Goal: Navigation & Orientation: Find specific page/section

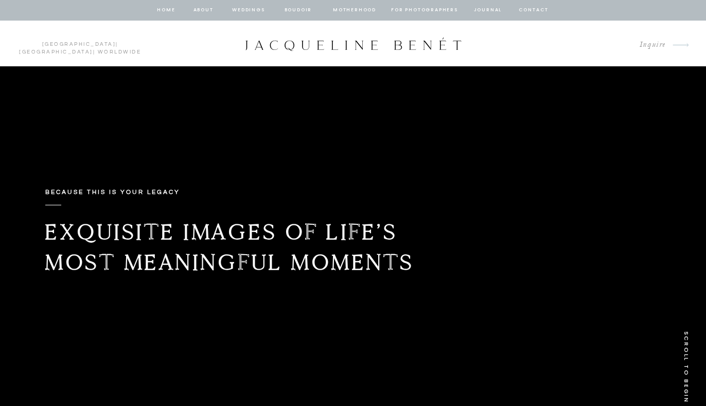
click at [241, 11] on nav "Weddings" at bounding box center [248, 10] width 35 height 9
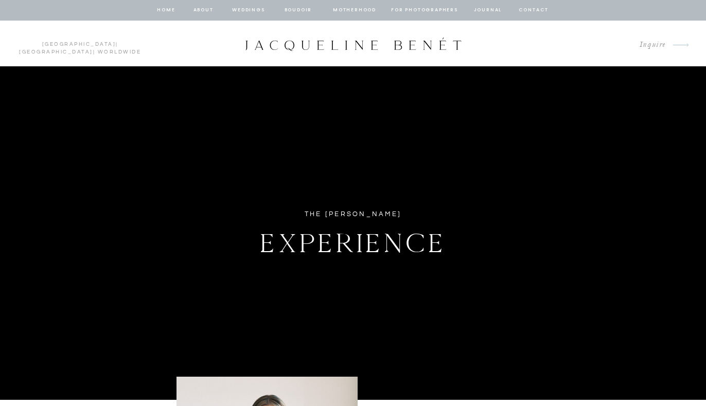
click at [171, 10] on nav "home" at bounding box center [166, 10] width 20 height 9
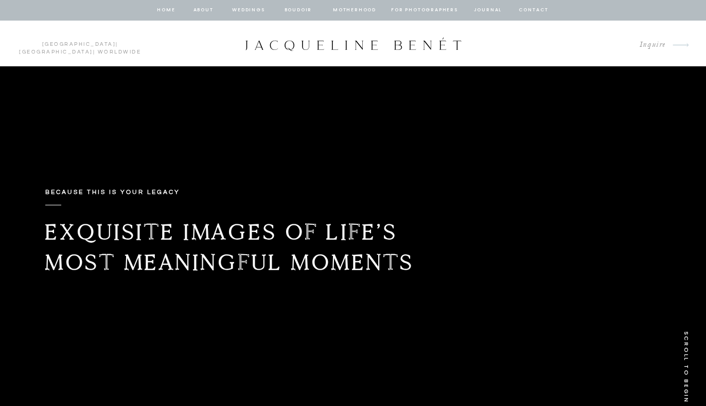
click at [254, 9] on nav "Weddings" at bounding box center [248, 10] width 35 height 9
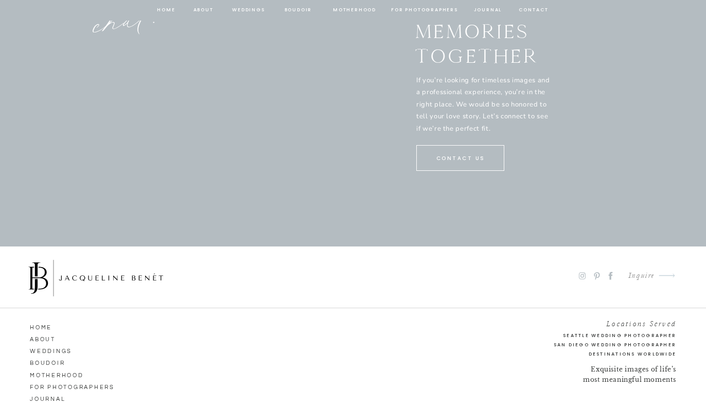
scroll to position [5515, 0]
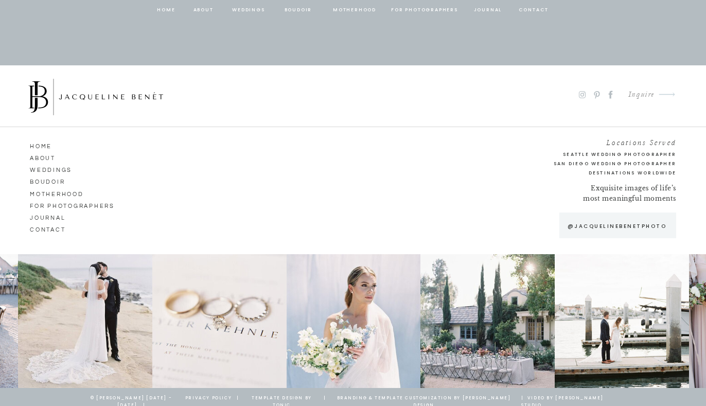
click at [153, 329] on div at bounding box center [219, 321] width 134 height 134
click at [257, 319] on div at bounding box center [219, 321] width 134 height 134
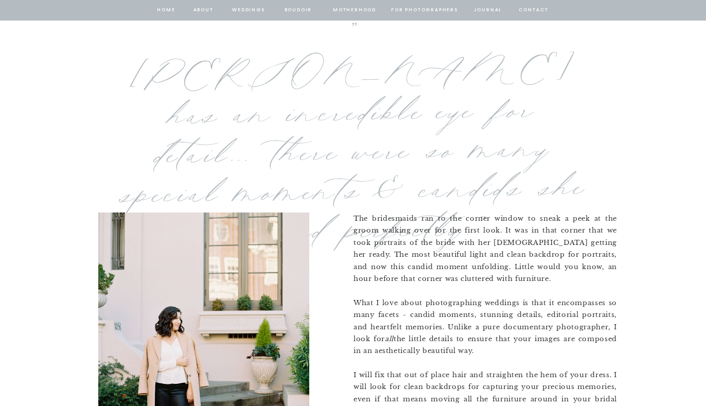
scroll to position [620, 0]
